Goal: Task Accomplishment & Management: Manage account settings

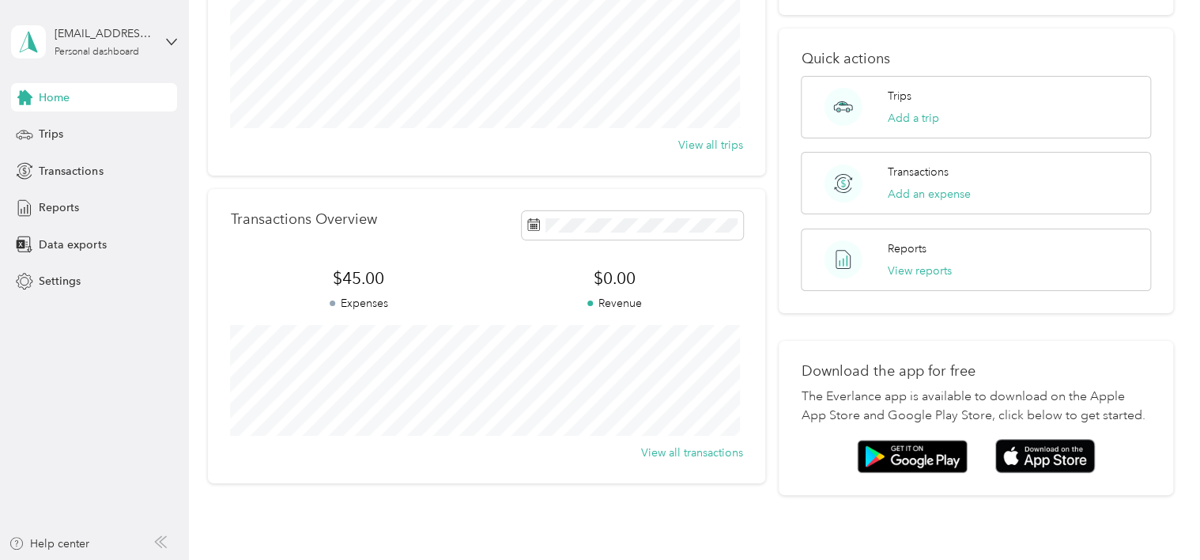
scroll to position [81, 0]
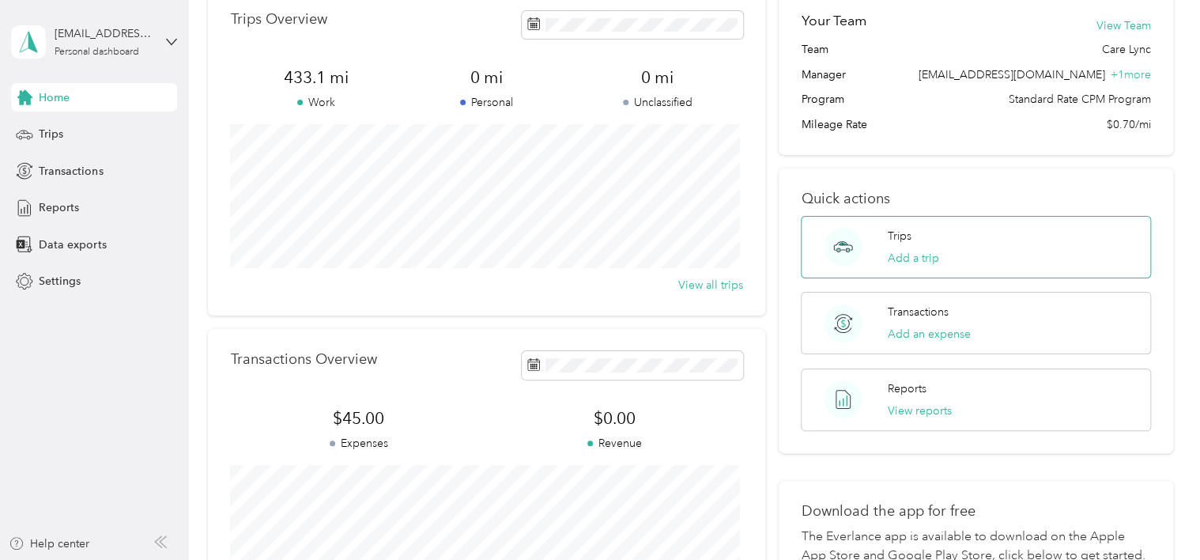
click at [880, 235] on div "Trips Add a trip" at bounding box center [975, 247] width 349 height 62
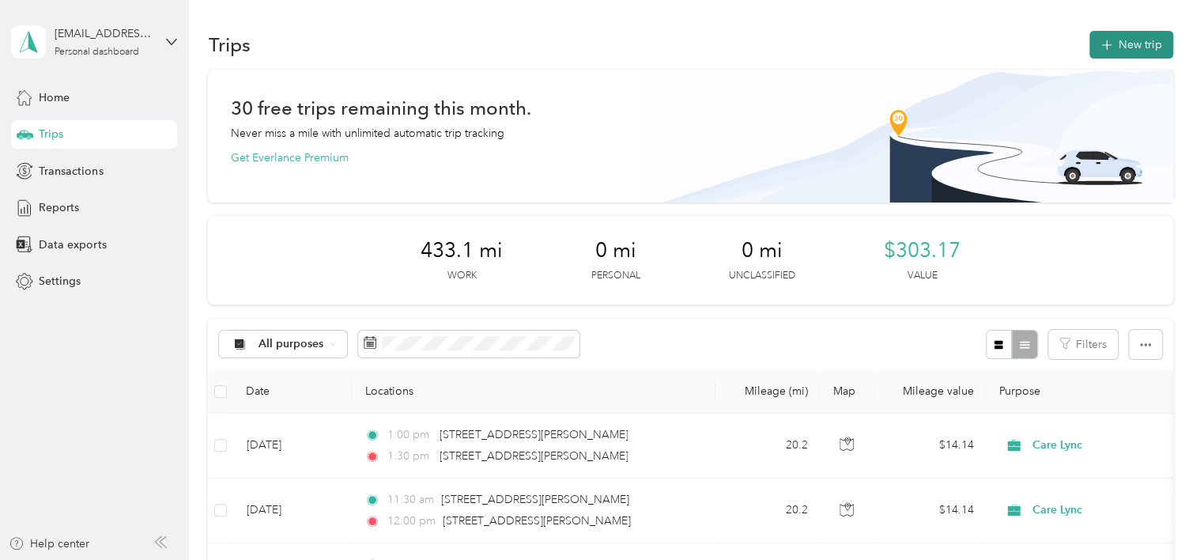
click at [1094, 47] on button "New trip" at bounding box center [1131, 45] width 84 height 28
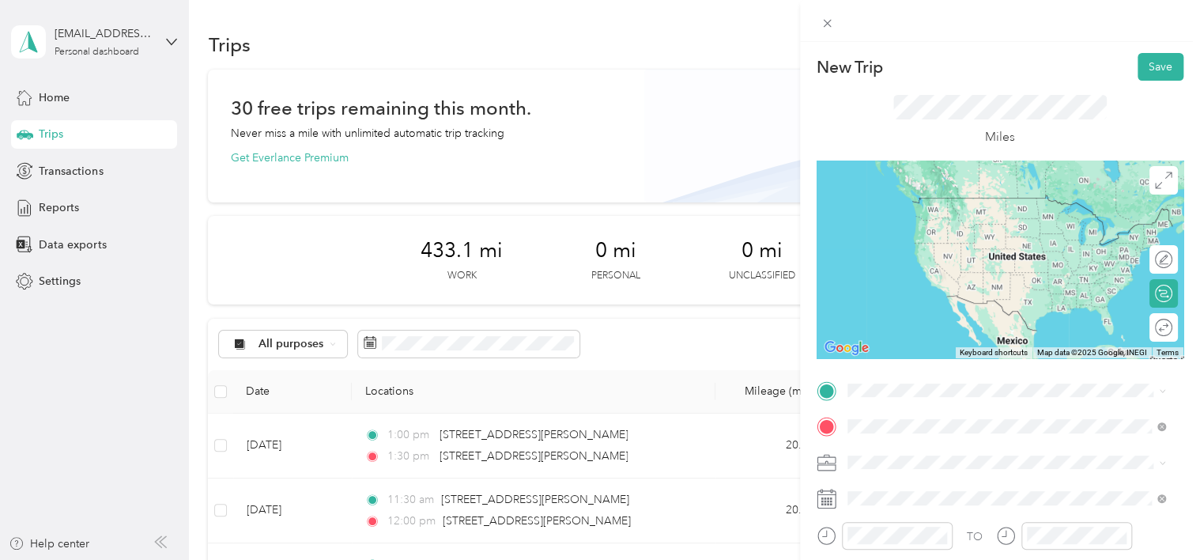
click at [896, 241] on span "[STREET_ADDRESS][PERSON_NAME][US_STATE]" at bounding box center [1000, 234] width 246 height 14
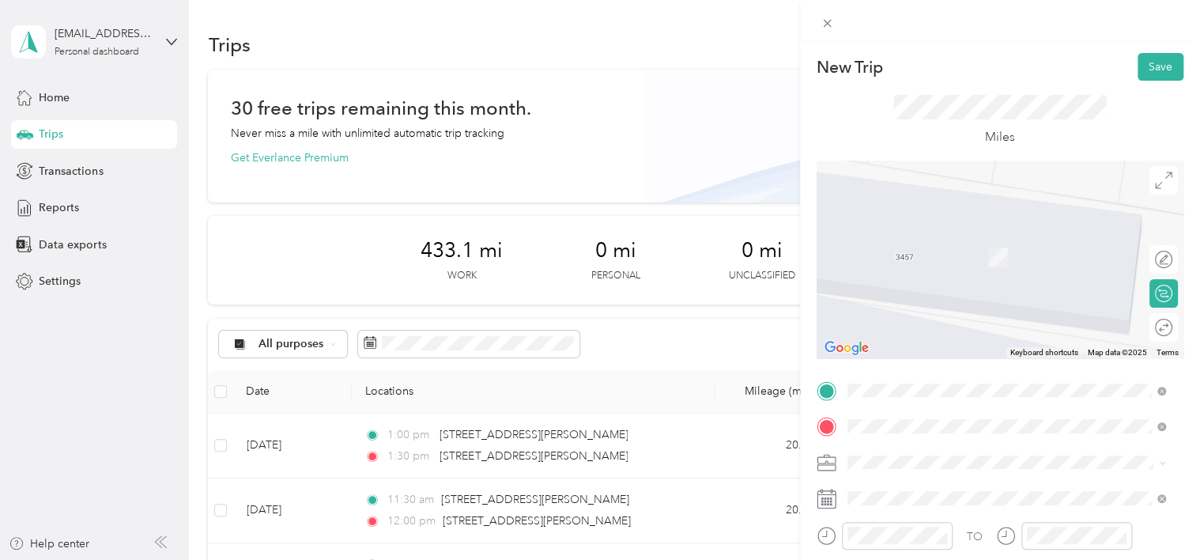
click at [936, 197] on span "[STREET_ADDRESS][PERSON_NAME][US_STATE]" at bounding box center [1000, 198] width 246 height 14
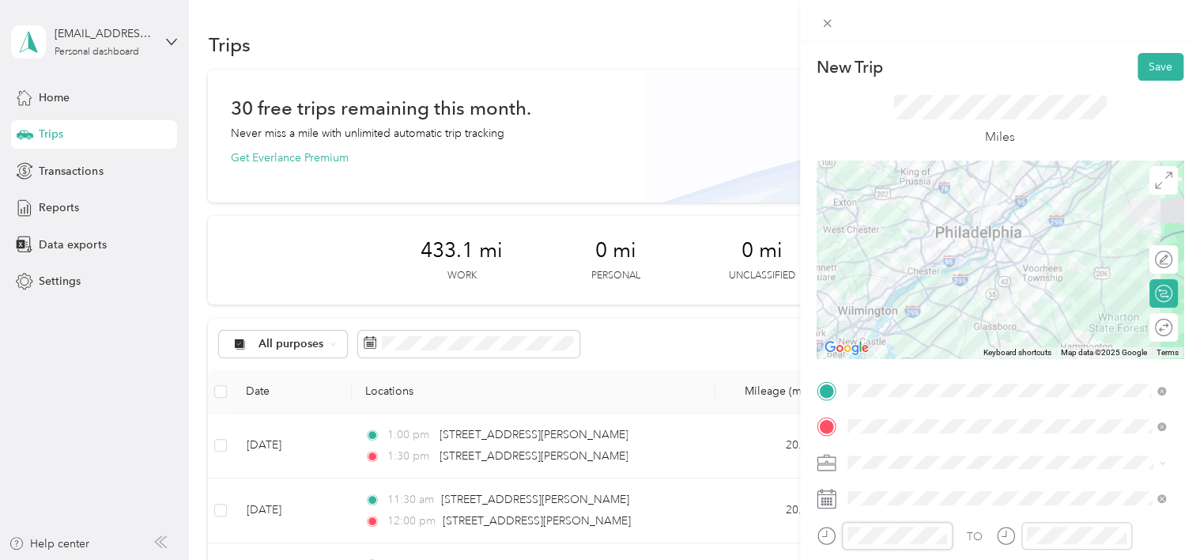
click at [831, 536] on div at bounding box center [885, 536] width 136 height 28
click at [1003, 542] on div at bounding box center [1064, 536] width 136 height 28
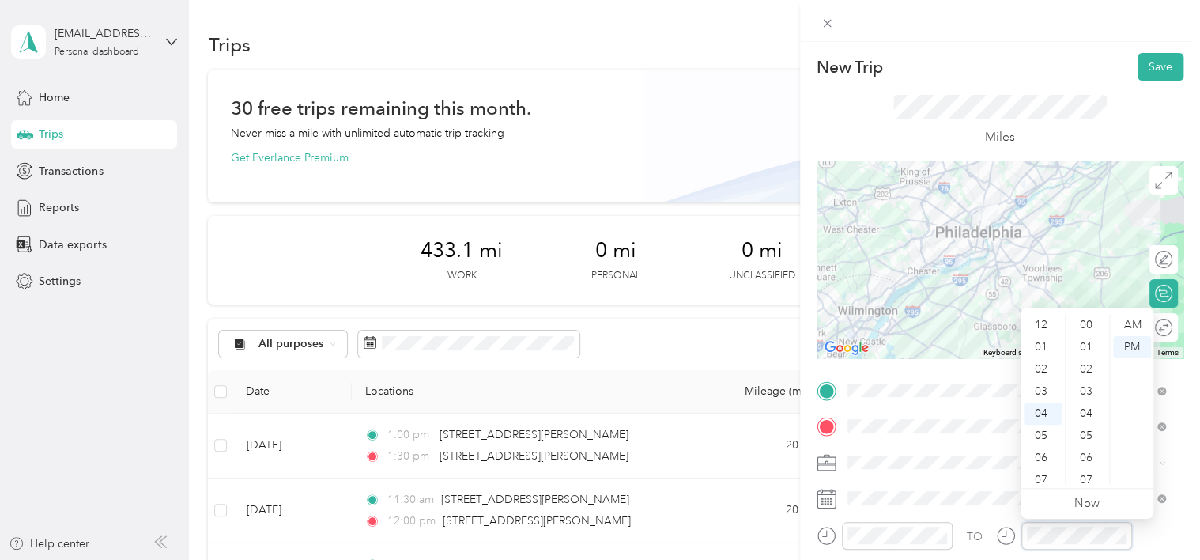
scroll to position [775, 0]
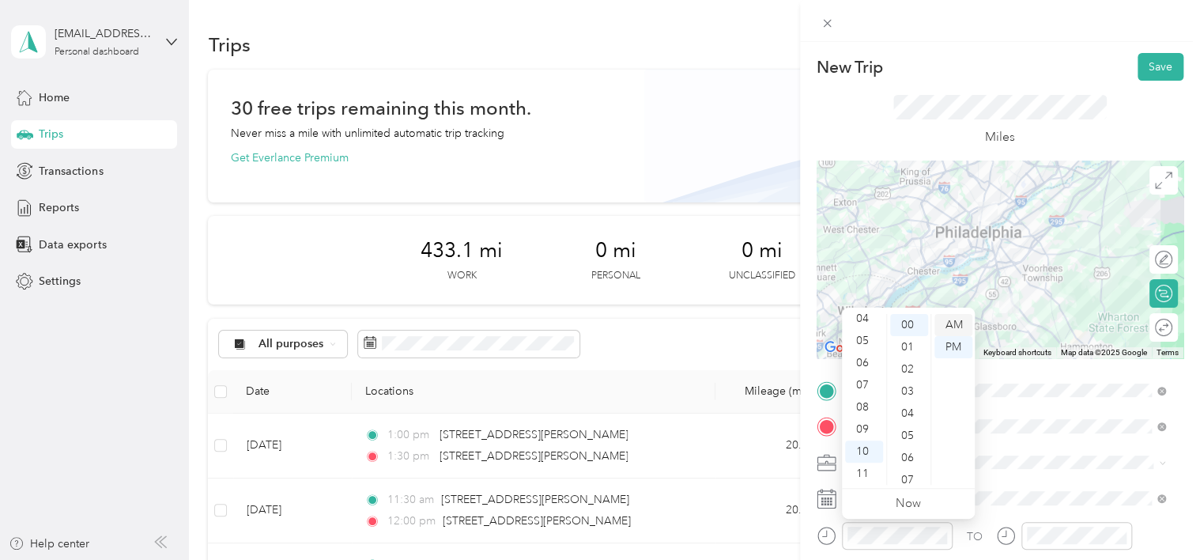
click at [961, 324] on div "AM" at bounding box center [954, 325] width 38 height 22
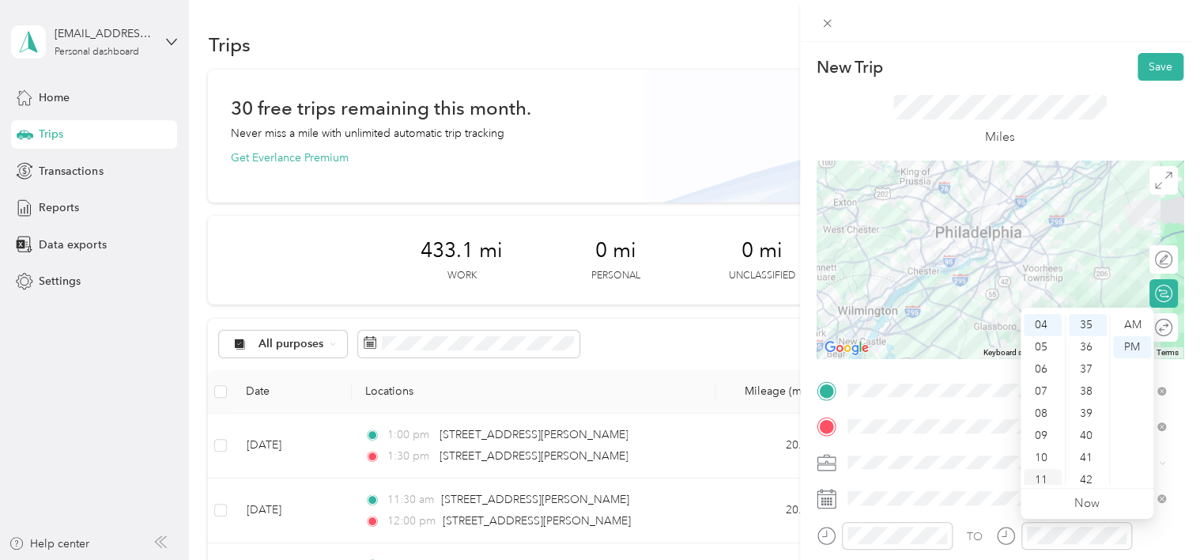
click at [1040, 474] on div "11" at bounding box center [1043, 480] width 38 height 22
click at [1040, 445] on div "10" at bounding box center [1043, 451] width 38 height 22
click at [1083, 466] on div "45" at bounding box center [1088, 467] width 38 height 22
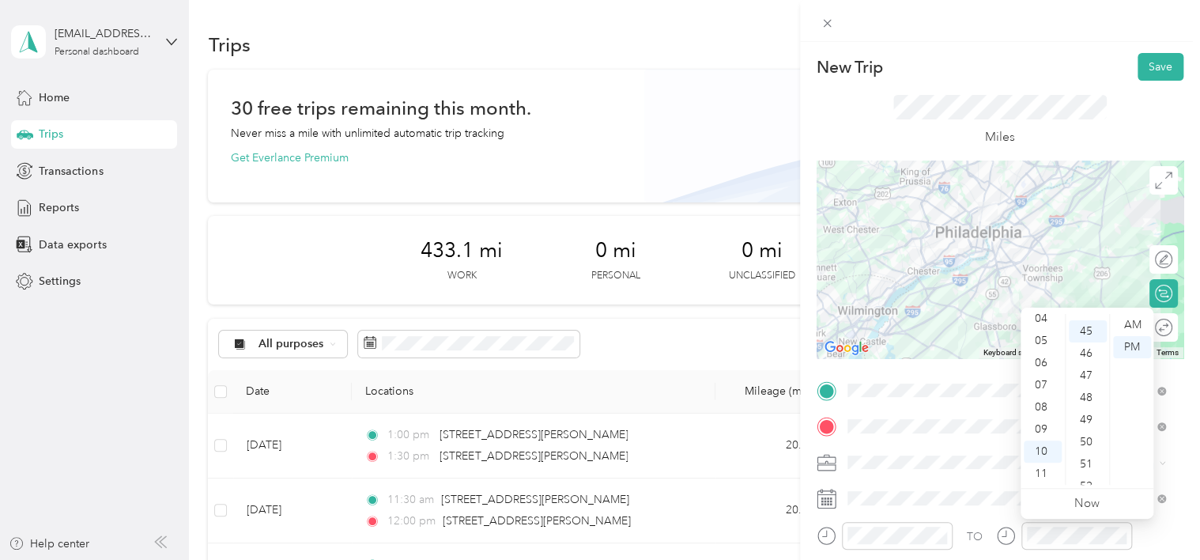
scroll to position [996, 0]
click at [1126, 327] on div "AM" at bounding box center [1132, 325] width 38 height 22
click at [953, 451] on span at bounding box center [1013, 462] width 342 height 25
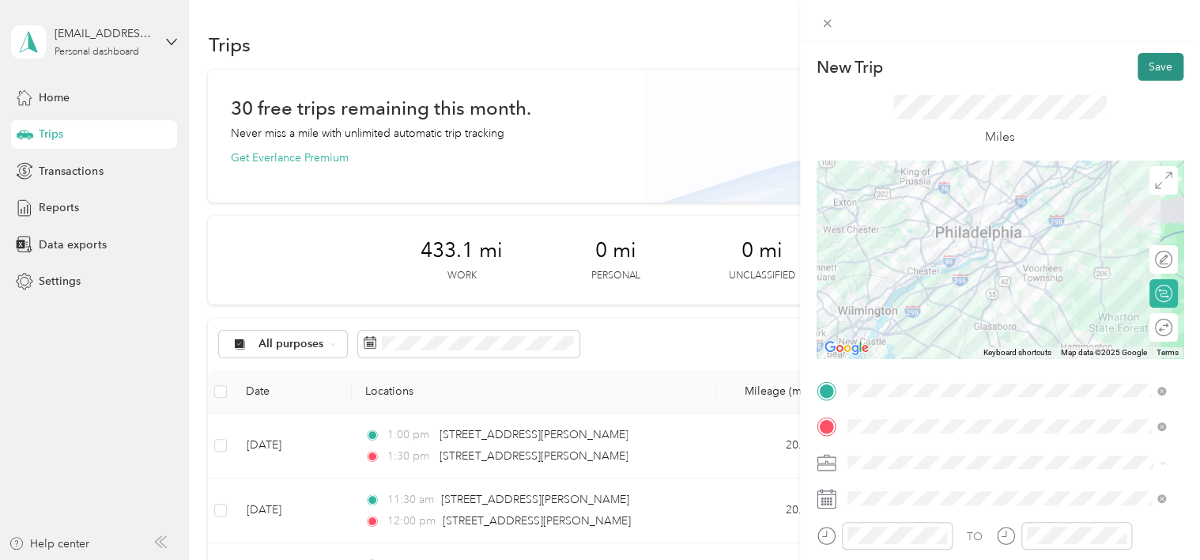
click at [1144, 74] on button "Save" at bounding box center [1161, 67] width 46 height 28
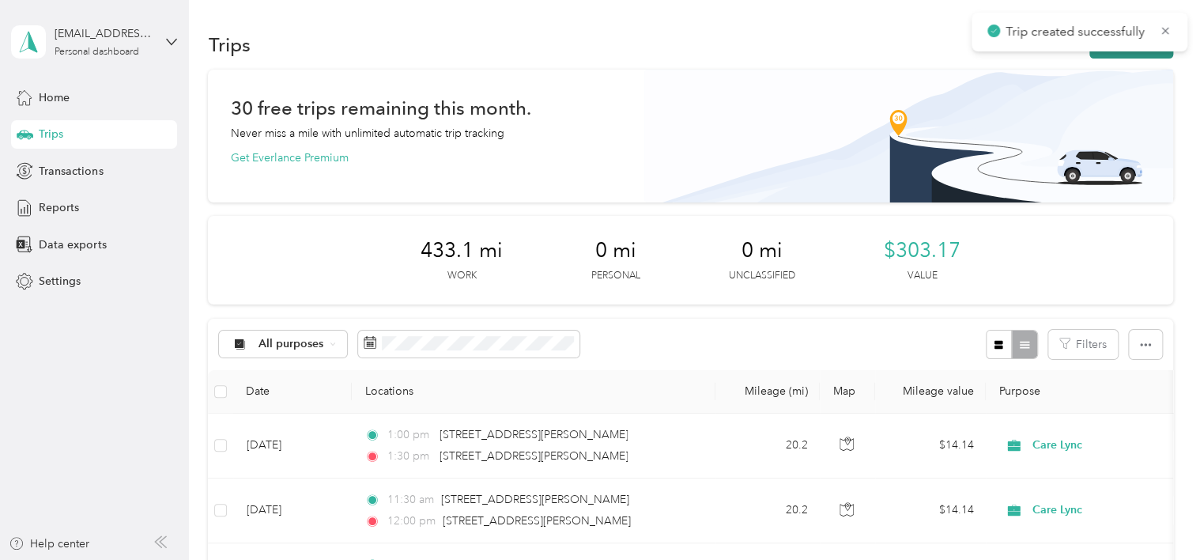
click at [1135, 54] on button "New trip" at bounding box center [1131, 45] width 84 height 28
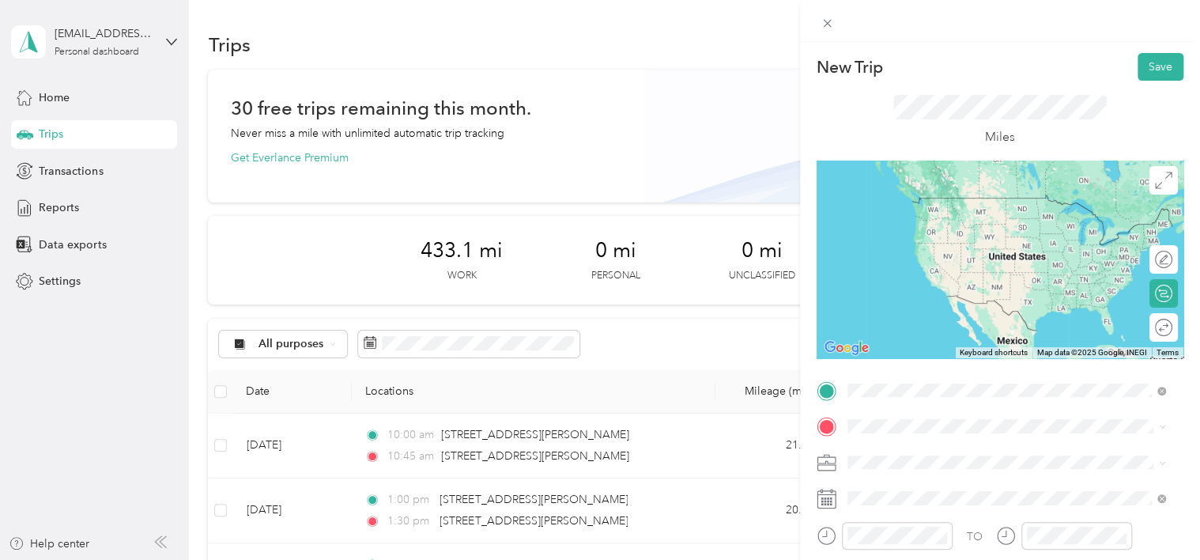
click at [917, 205] on span "[STREET_ADDRESS][PERSON_NAME][US_STATE]" at bounding box center [1000, 198] width 246 height 14
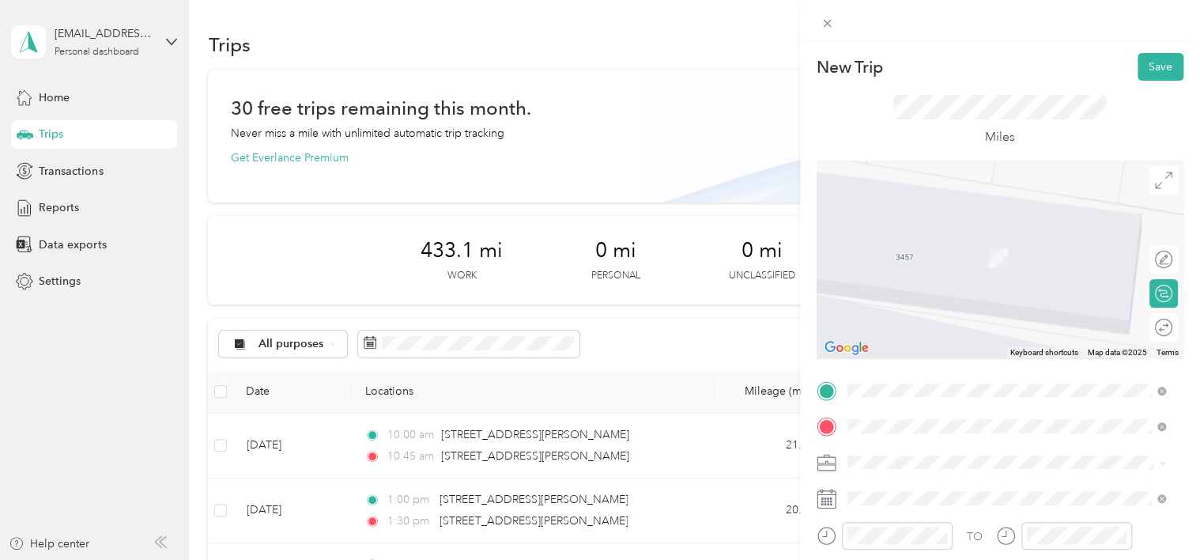
click at [918, 484] on span "[STREET_ADDRESS][PERSON_NAME][US_STATE]" at bounding box center [1000, 483] width 246 height 14
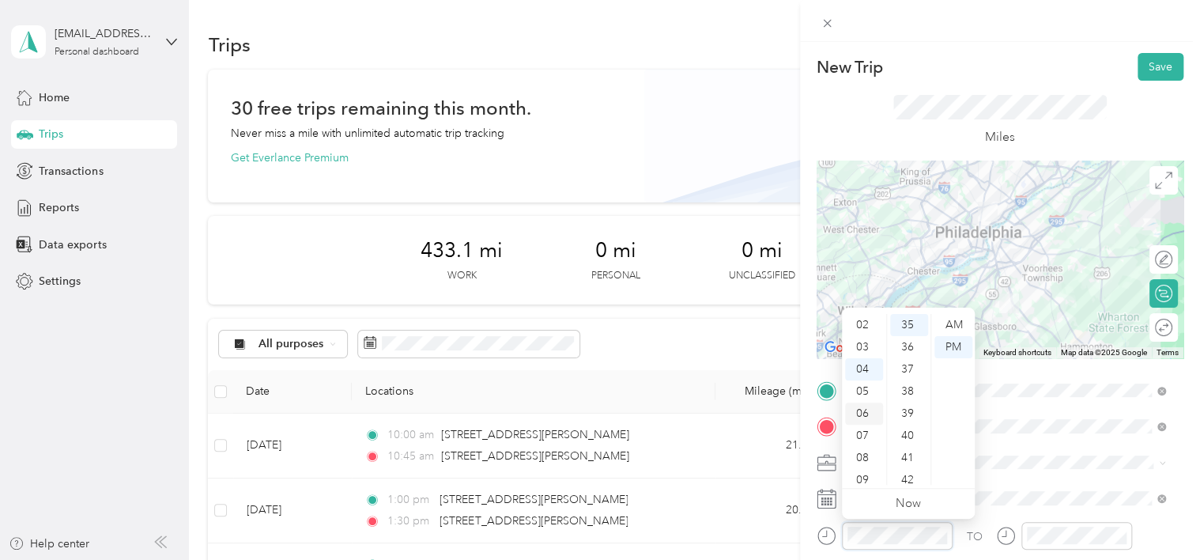
scroll to position [9, 0]
click at [860, 341] on div "01" at bounding box center [864, 338] width 38 height 22
click at [904, 314] on div "00" at bounding box center [909, 325] width 38 height 22
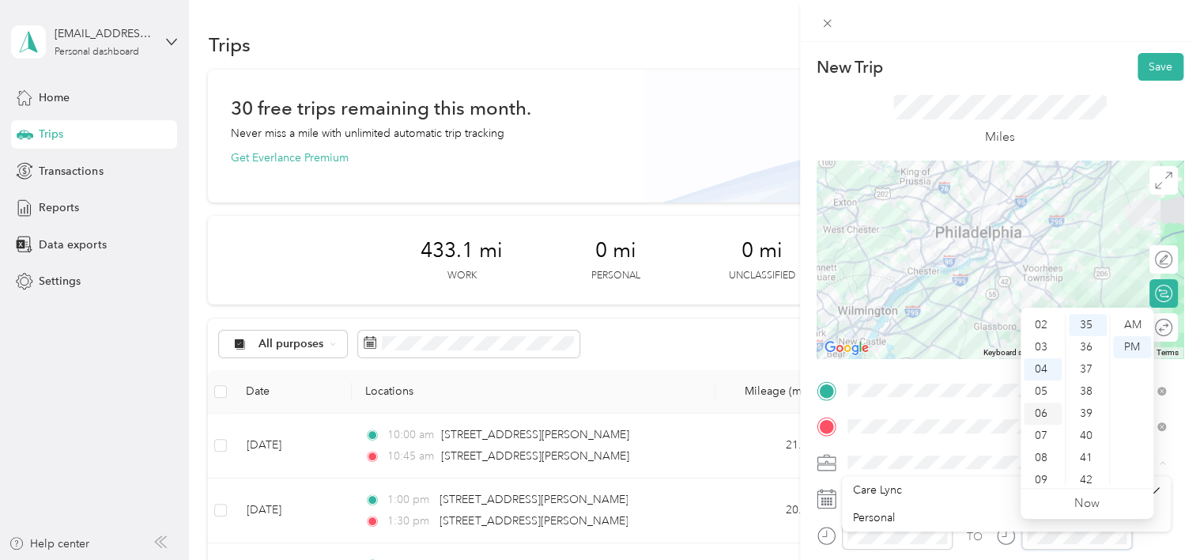
scroll to position [9, 0]
click at [1046, 338] on div "01" at bounding box center [1043, 338] width 38 height 22
click at [1089, 387] on div "45" at bounding box center [1088, 388] width 38 height 22
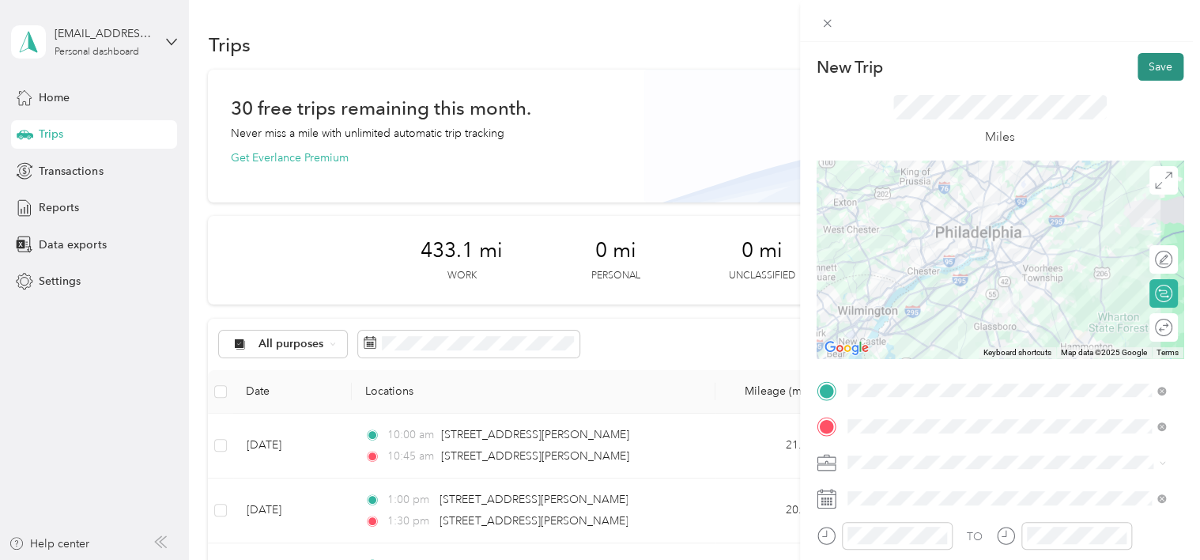
click at [1142, 70] on button "Save" at bounding box center [1161, 67] width 46 height 28
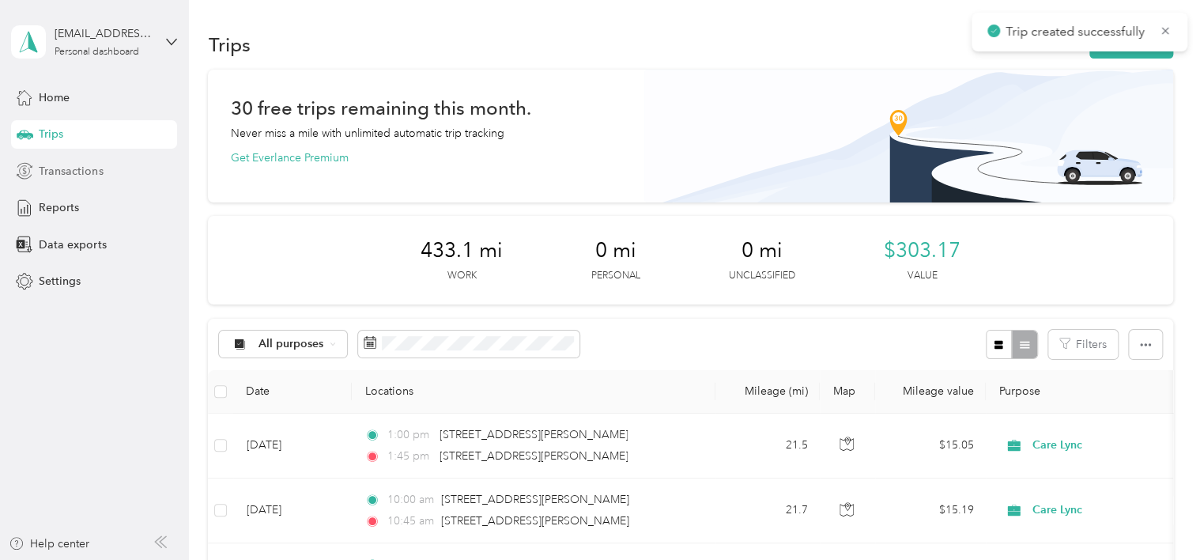
click at [51, 169] on span "Transactions" at bounding box center [71, 171] width 64 height 17
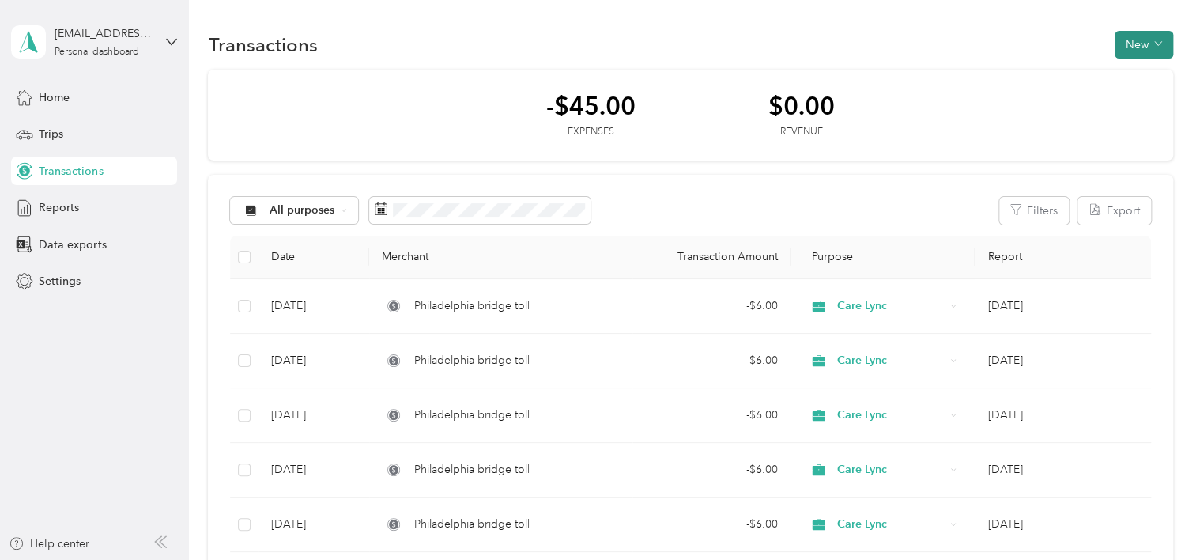
click at [1115, 52] on button "New" at bounding box center [1144, 45] width 59 height 28
click at [1119, 72] on span "Expense" at bounding box center [1135, 74] width 43 height 17
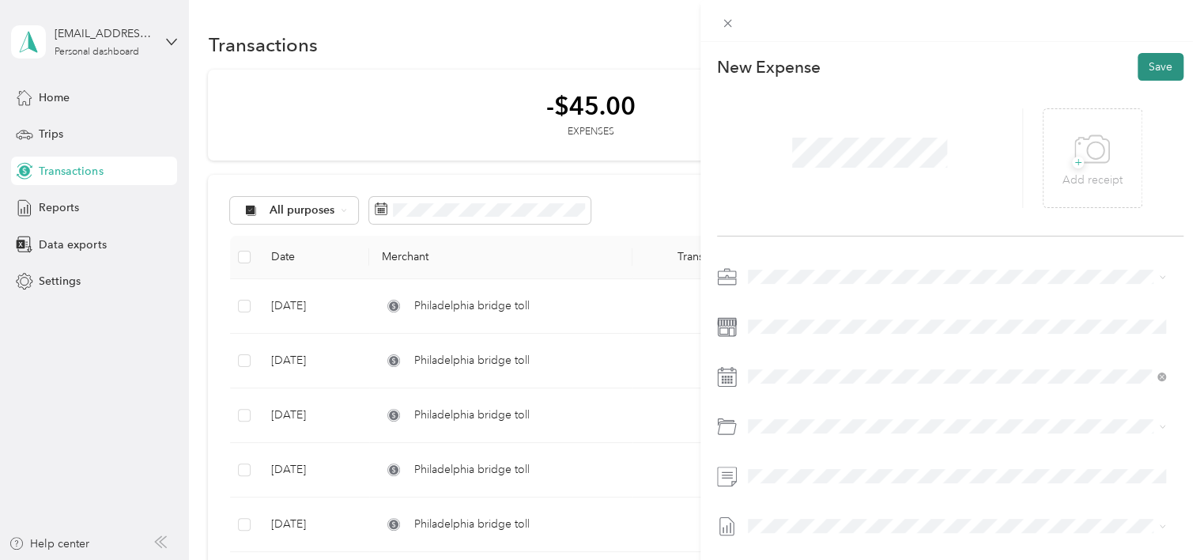
click at [1149, 73] on button "Save" at bounding box center [1161, 67] width 46 height 28
